Goal: Information Seeking & Learning: Find specific fact

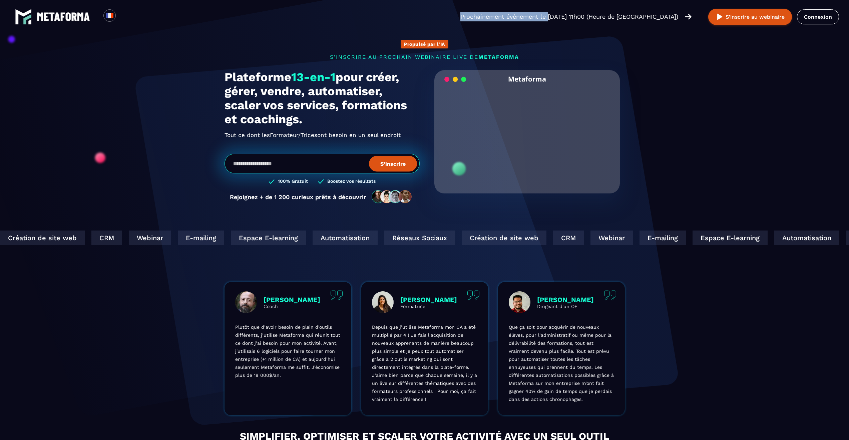
drag, startPoint x: 469, startPoint y: 16, endPoint x: 562, endPoint y: 19, distance: 93.2
click at [562, 19] on div "Loading... Prochainement événement le [DATE] 11h00 (Heure de [GEOGRAPHIC_DATA])…" at bounding box center [424, 16] width 849 height 33
click at [563, 24] on div "Loading... Prochainement événement le [DATE] 11h00 (Heure de [GEOGRAPHIC_DATA])…" at bounding box center [424, 16] width 849 height 33
drag, startPoint x: 560, startPoint y: 17, endPoint x: 606, endPoint y: 15, distance: 46.8
click at [606, 15] on p "Prochainement événement le [DATE] 11h00 (Heure de [GEOGRAPHIC_DATA])" at bounding box center [570, 16] width 218 height 9
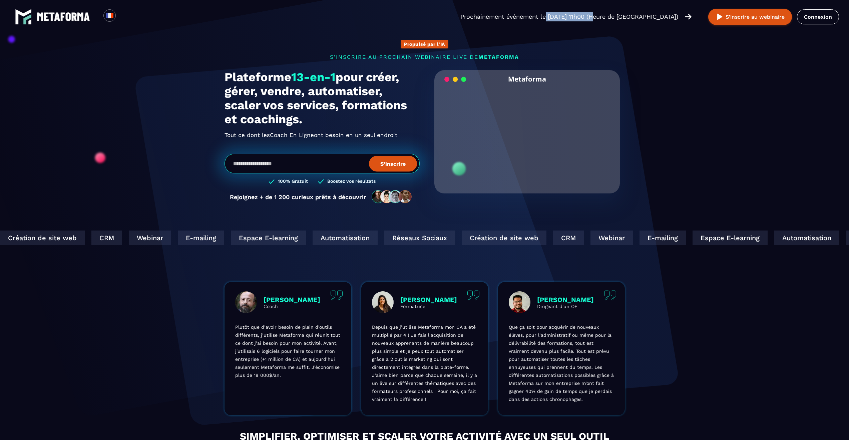
copy p "[DATE]"
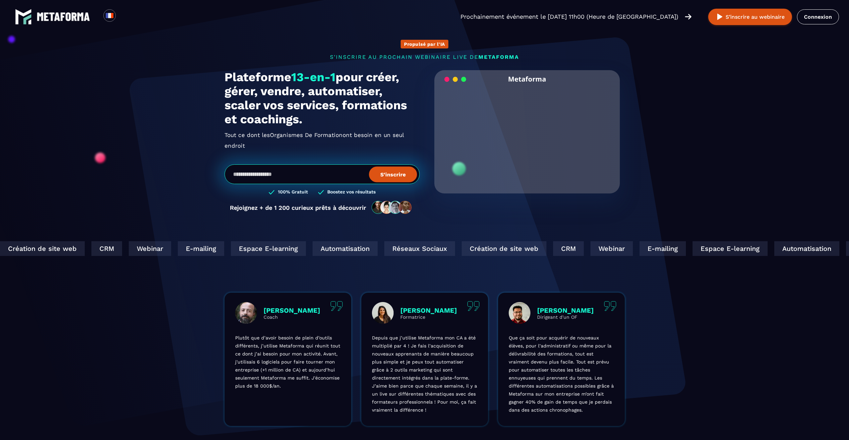
click at [657, 19] on p "Prochainement événement le [DATE] 11h00 (Heure de [GEOGRAPHIC_DATA])" at bounding box center [570, 16] width 218 height 9
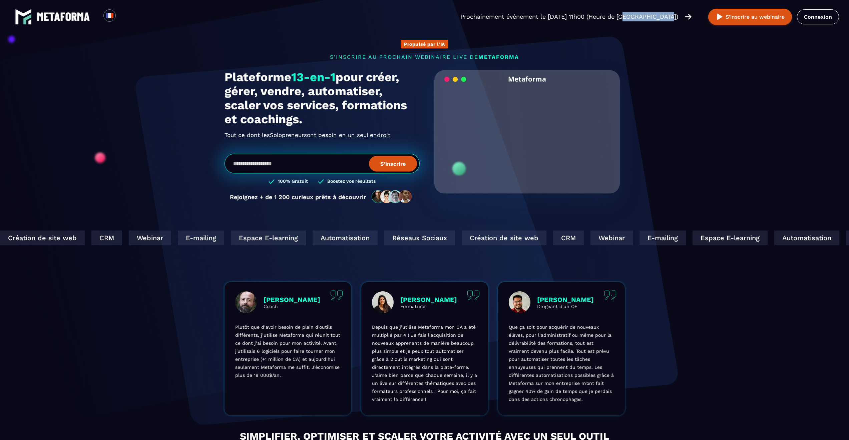
drag, startPoint x: 635, startPoint y: 19, endPoint x: 676, endPoint y: 16, distance: 41.8
click at [676, 16] on p "Prochainement événement le [DATE] 11h00 (Heure de [GEOGRAPHIC_DATA])" at bounding box center [570, 16] width 218 height 9
copy p "Heure de [GEOGRAPHIC_DATA]"
